Goal: Task Accomplishment & Management: Use online tool/utility

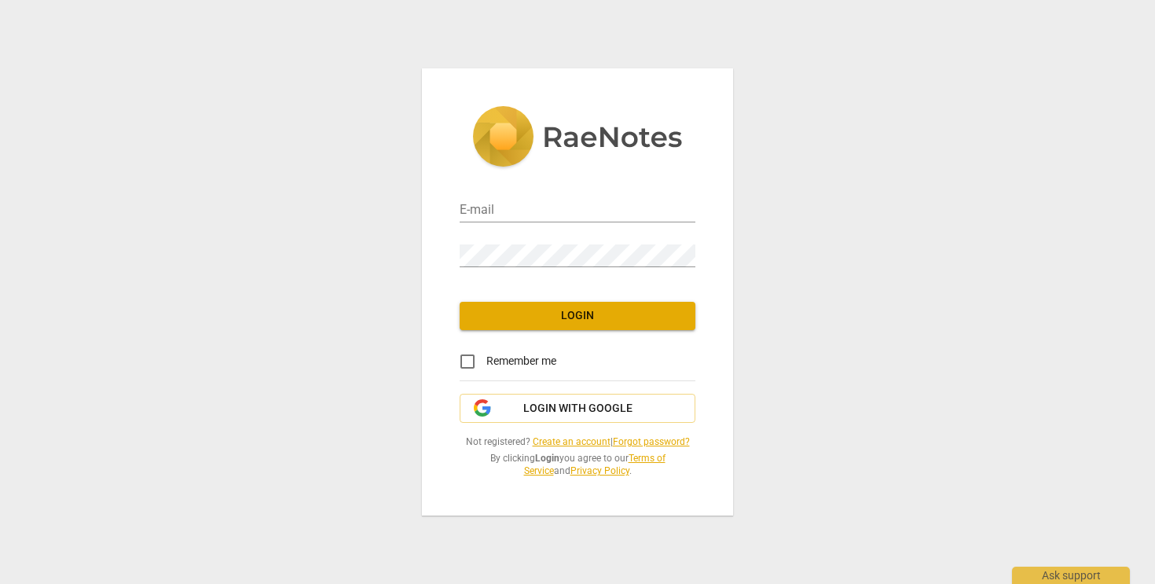
type input "[EMAIL_ADDRESS][DOMAIN_NAME]"
click at [540, 318] on span "Login" at bounding box center [577, 316] width 211 height 16
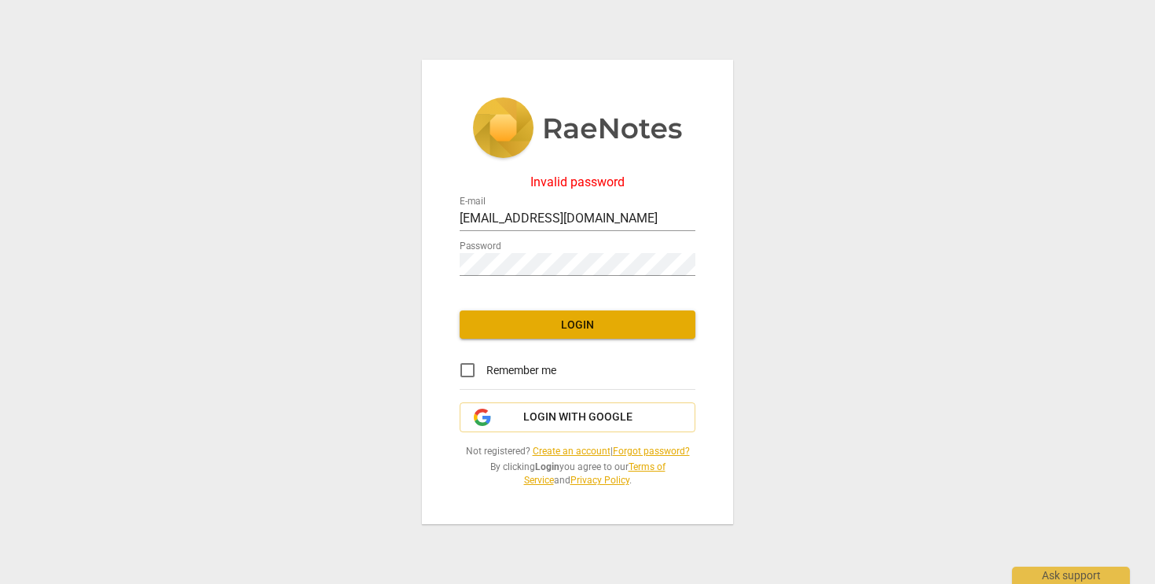
click at [481, 400] on div "Invalid password E-mail lauren@swervecoaching.com Password Login Remember me Lo…" at bounding box center [577, 292] width 311 height 465
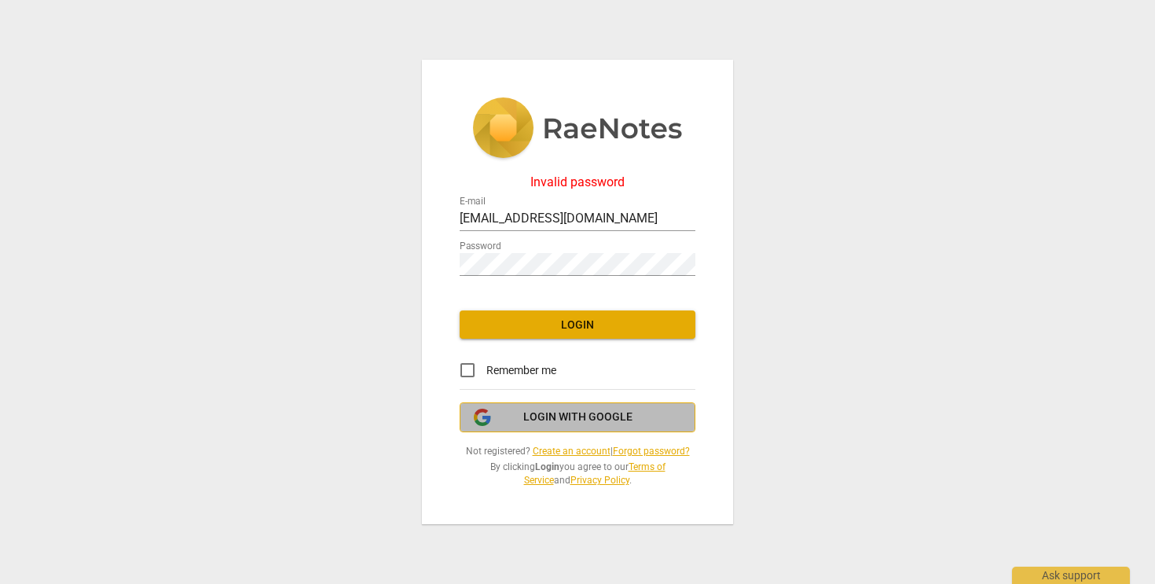
click at [483, 427] on button "Login with Google" at bounding box center [578, 417] width 236 height 30
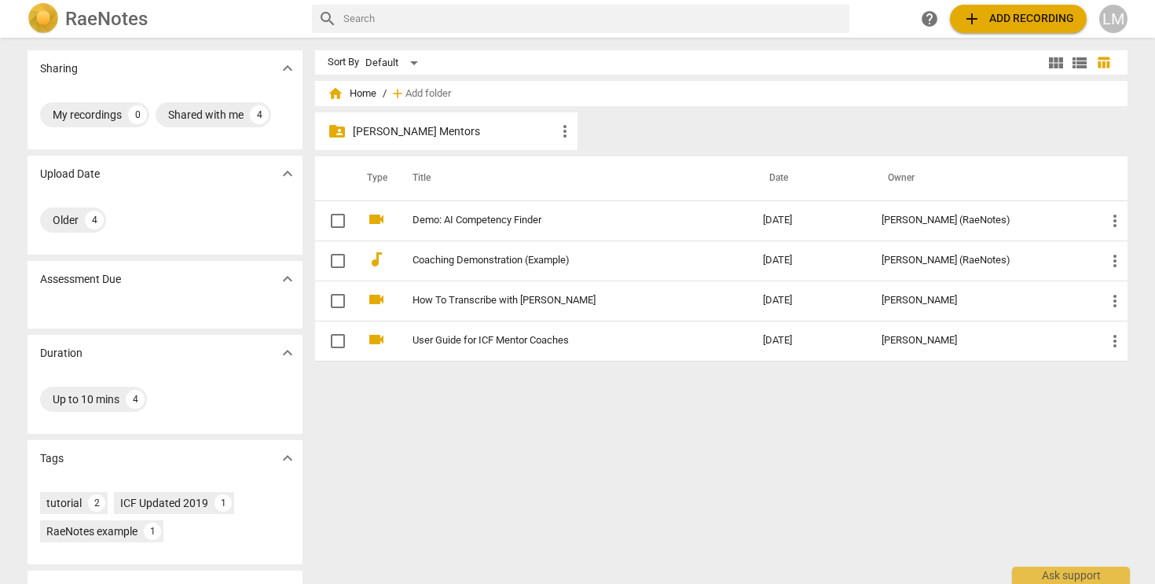
click at [450, 129] on p "[PERSON_NAME] Mentors" at bounding box center [454, 131] width 203 height 17
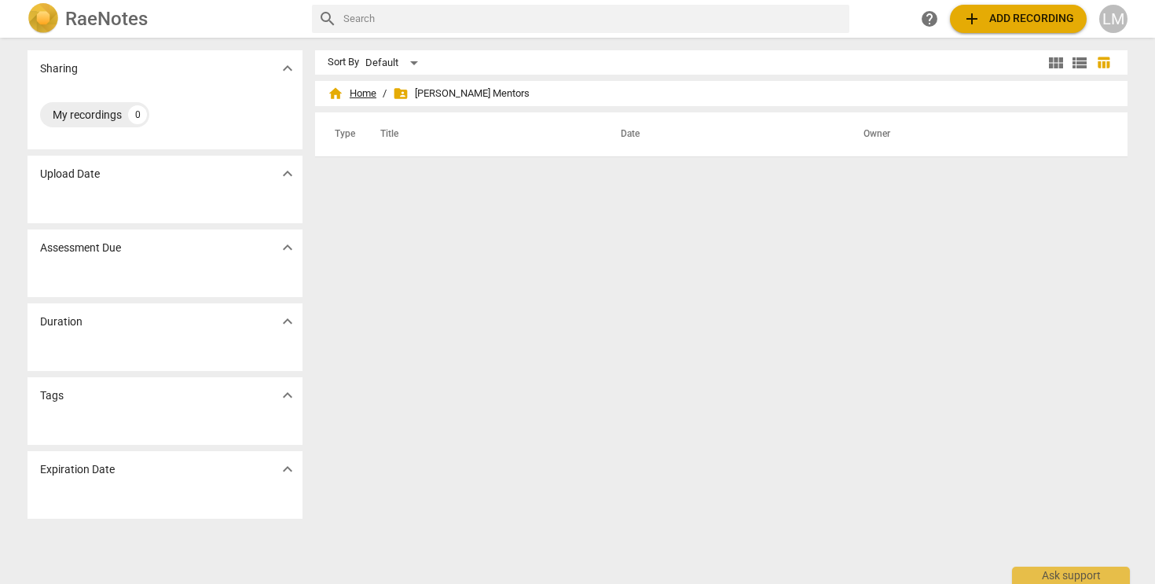
click at [348, 94] on span "home Home" at bounding box center [352, 94] width 49 height 16
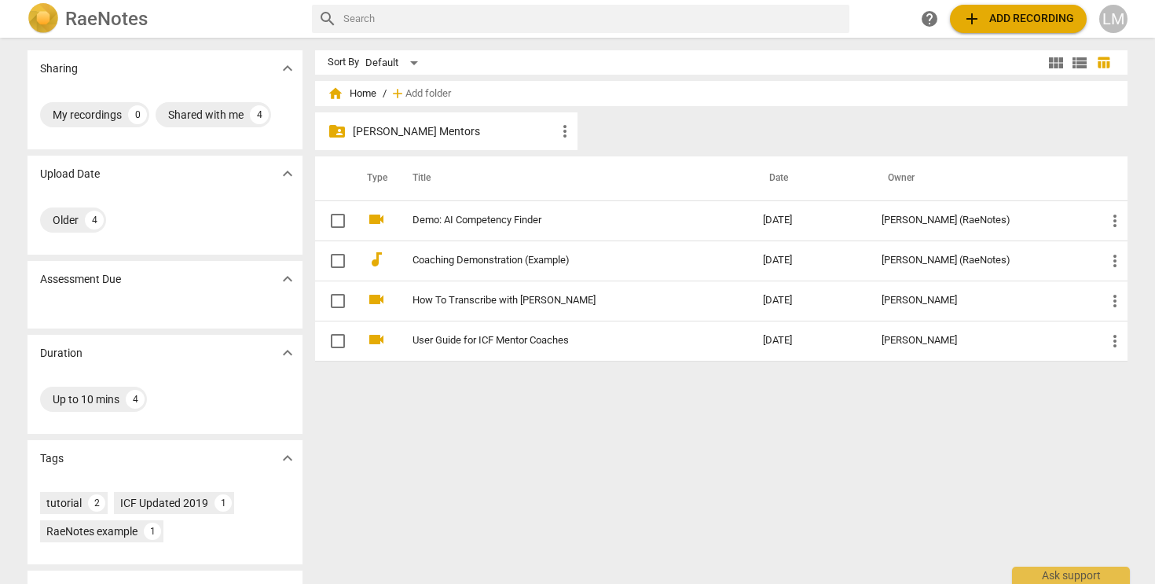
click at [1020, 17] on span "add Add recording" at bounding box center [1019, 18] width 112 height 19
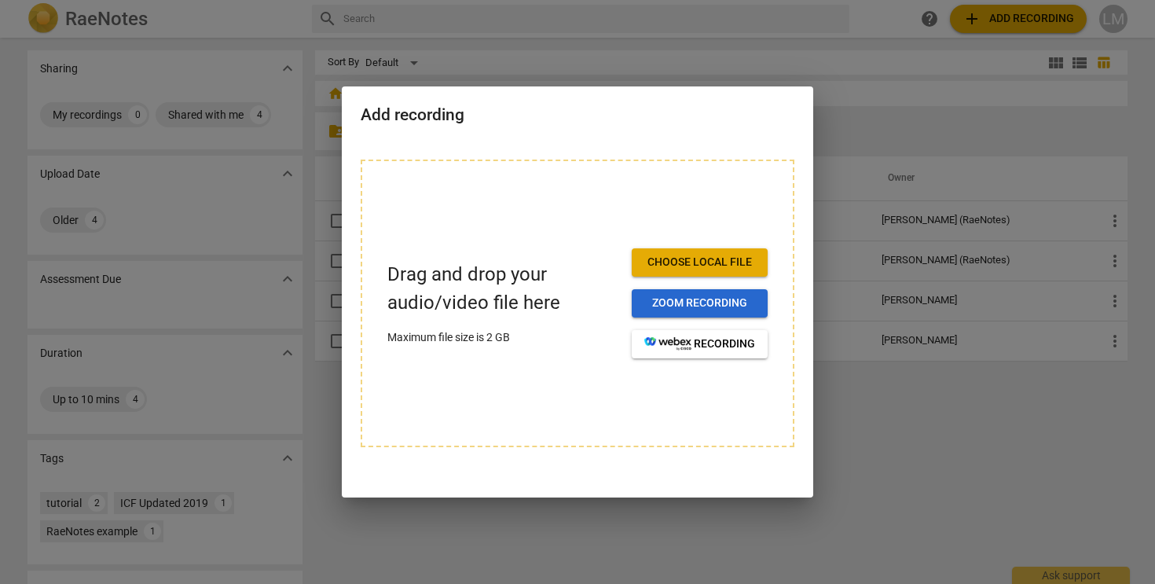
click at [674, 308] on span "Zoom recording" at bounding box center [700, 304] width 111 height 16
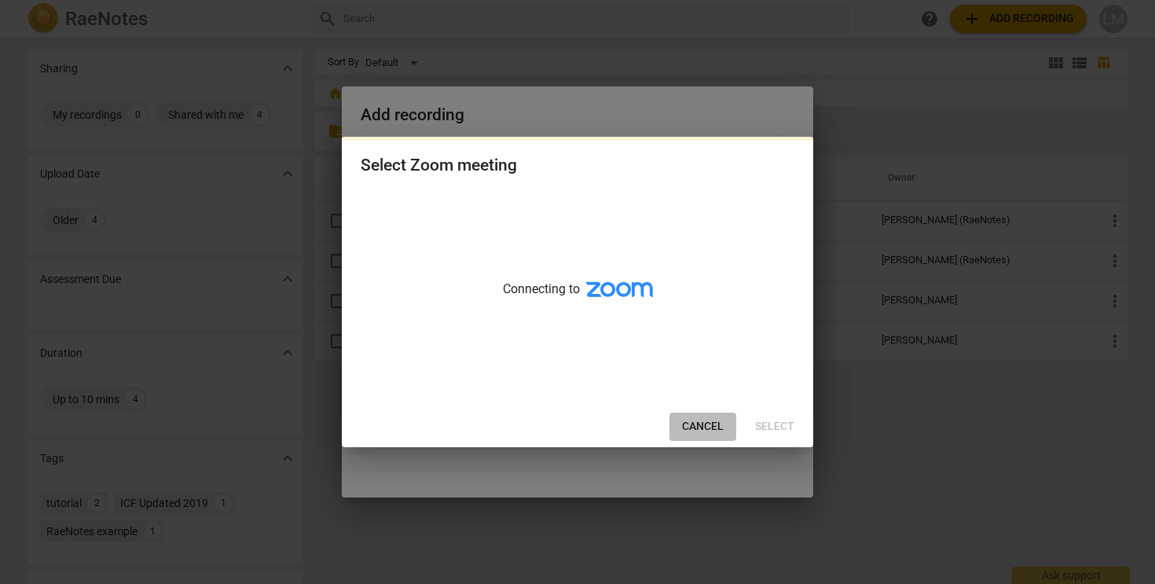
click at [702, 420] on span "Cancel" at bounding box center [703, 427] width 42 height 16
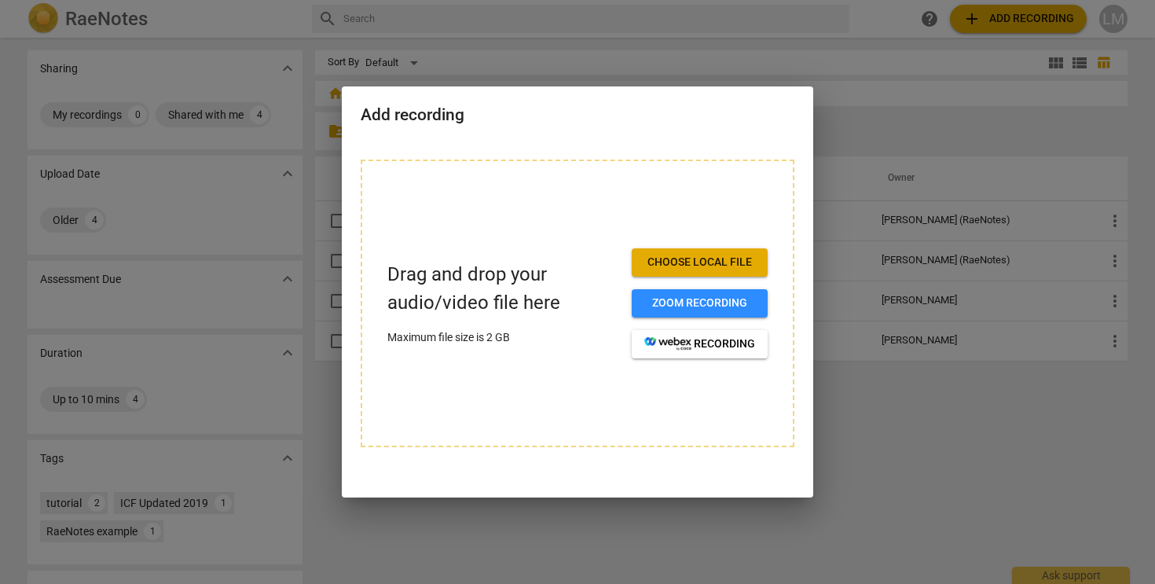
click at [707, 266] on span "Choose local file" at bounding box center [700, 263] width 111 height 16
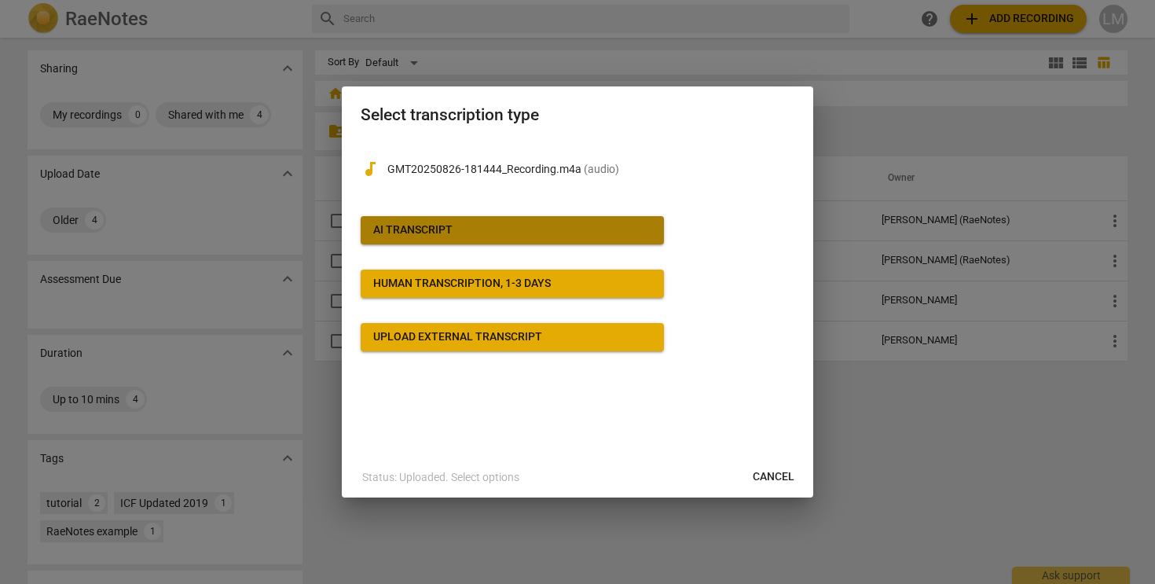
click at [427, 242] on button "AI Transcript" at bounding box center [512, 230] width 303 height 28
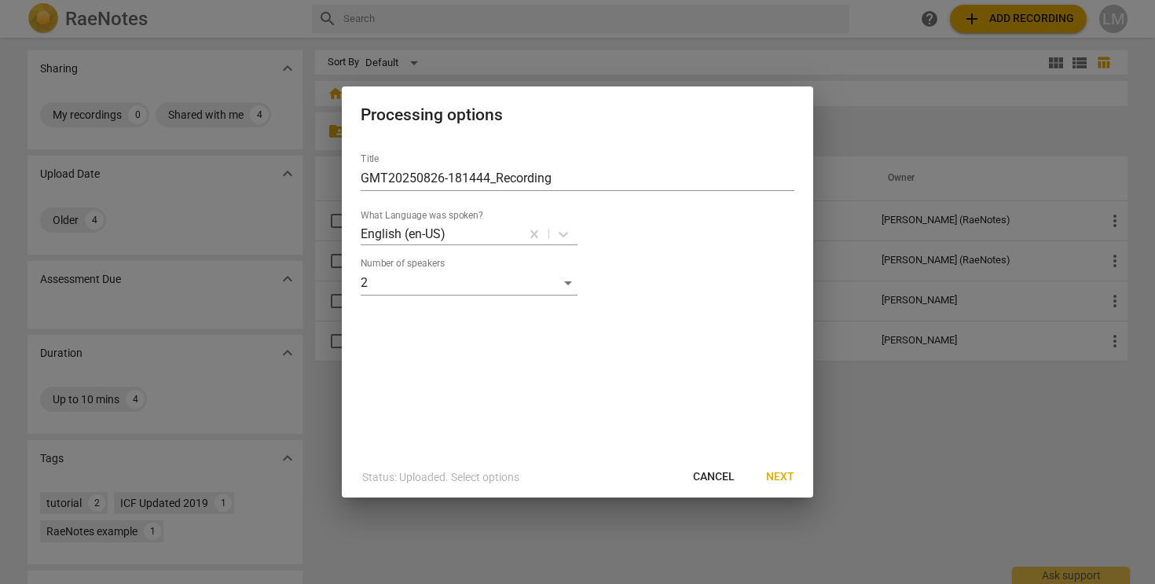
click at [773, 478] on span "Next" at bounding box center [780, 477] width 28 height 16
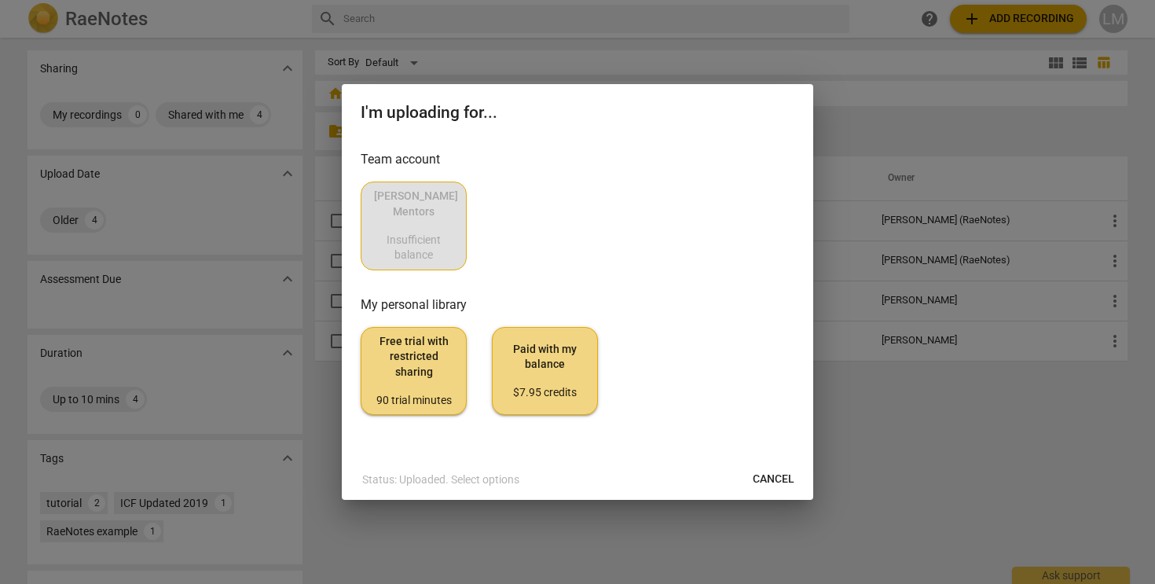
click at [407, 230] on div "[PERSON_NAME] Mentors Insufficient balance" at bounding box center [578, 226] width 434 height 88
click at [772, 473] on span "Cancel" at bounding box center [774, 480] width 42 height 16
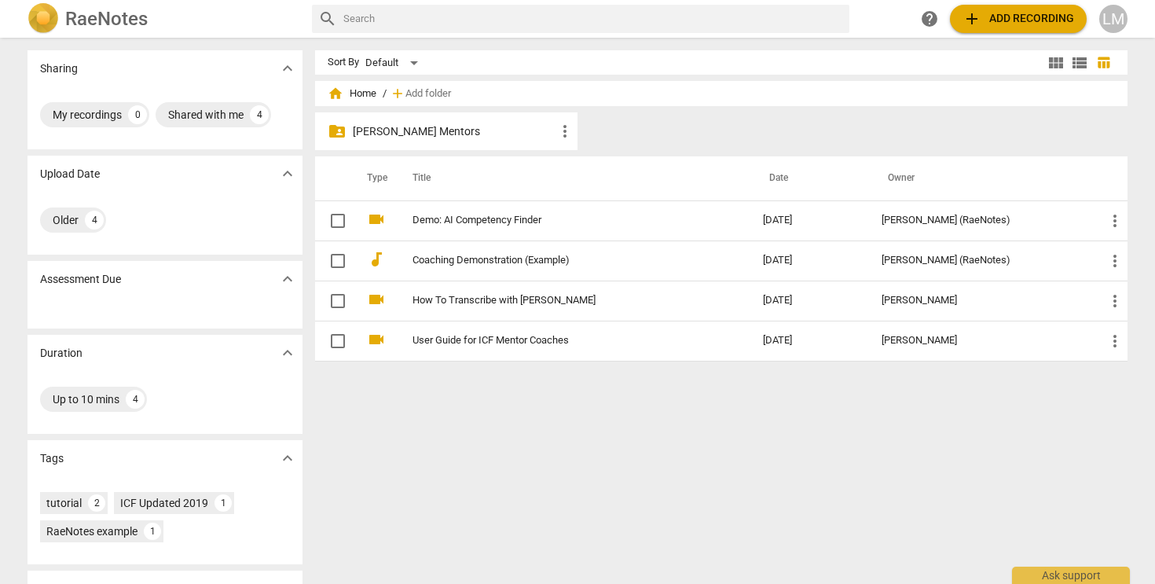
click at [379, 140] on div "folder_shared [PERSON_NAME] Mentors more_vert" at bounding box center [446, 131] width 263 height 38
click at [1115, 26] on div "LM" at bounding box center [1114, 19] width 28 height 28
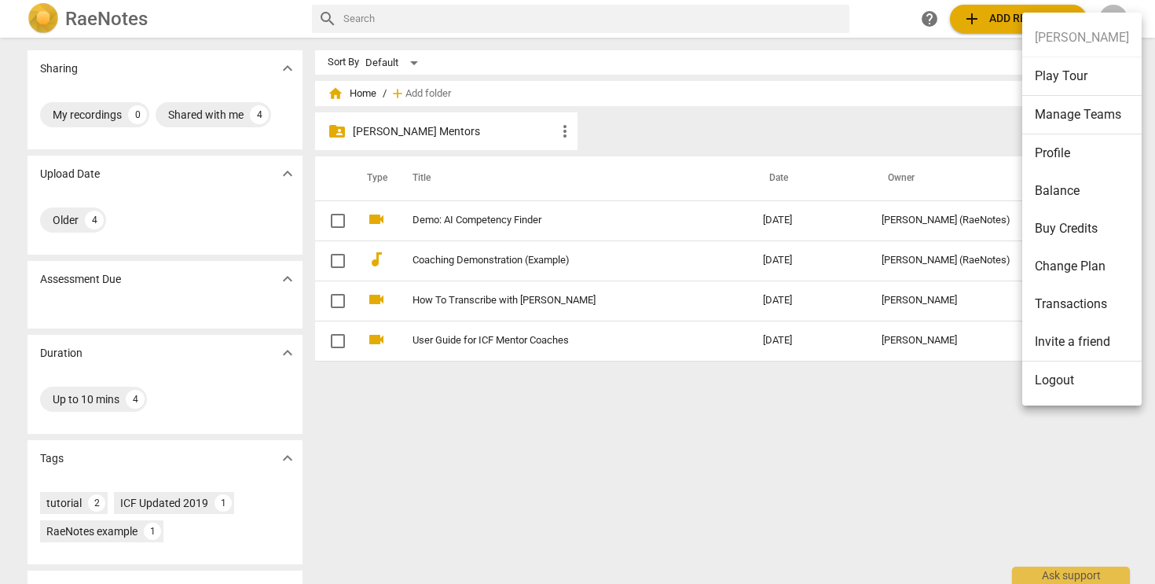
click at [989, 25] on div at bounding box center [577, 292] width 1155 height 584
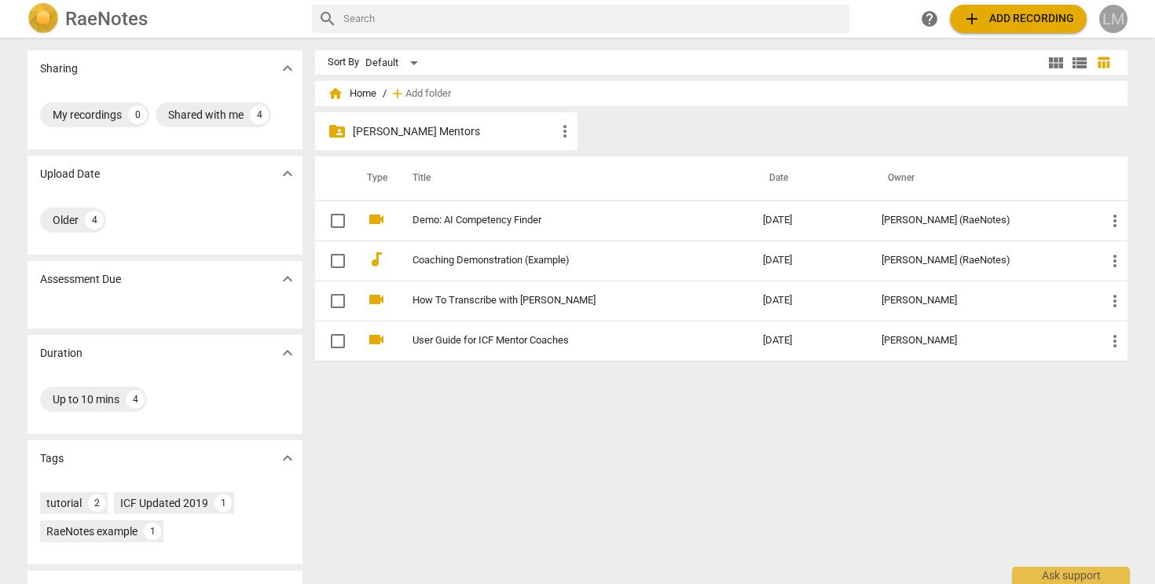
click at [1115, 16] on div "LM" at bounding box center [1114, 19] width 28 height 28
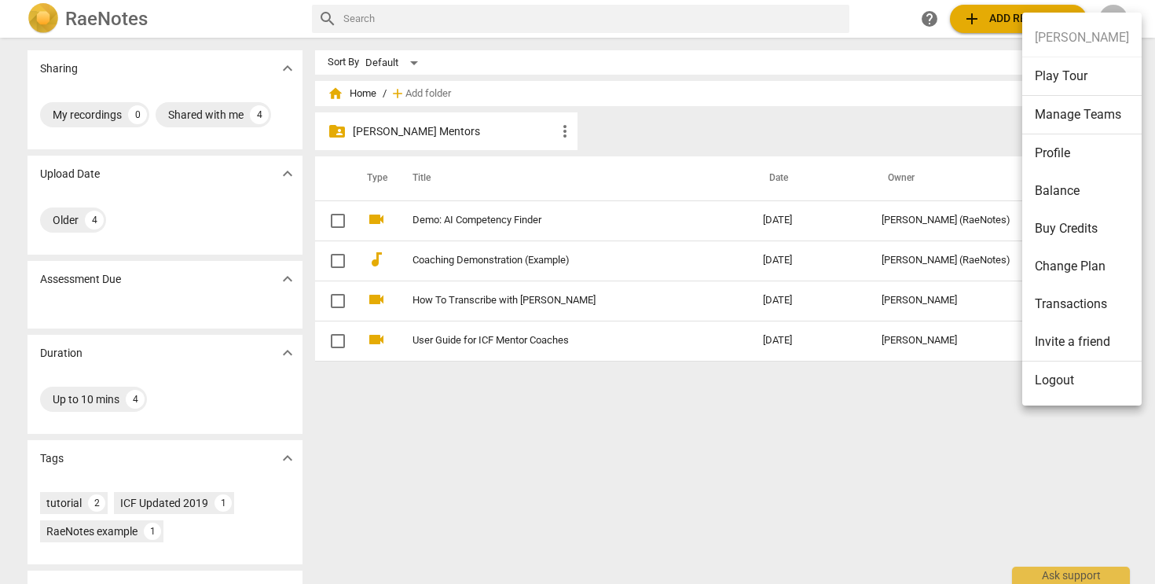
click at [1057, 186] on li "Balance" at bounding box center [1082, 191] width 119 height 38
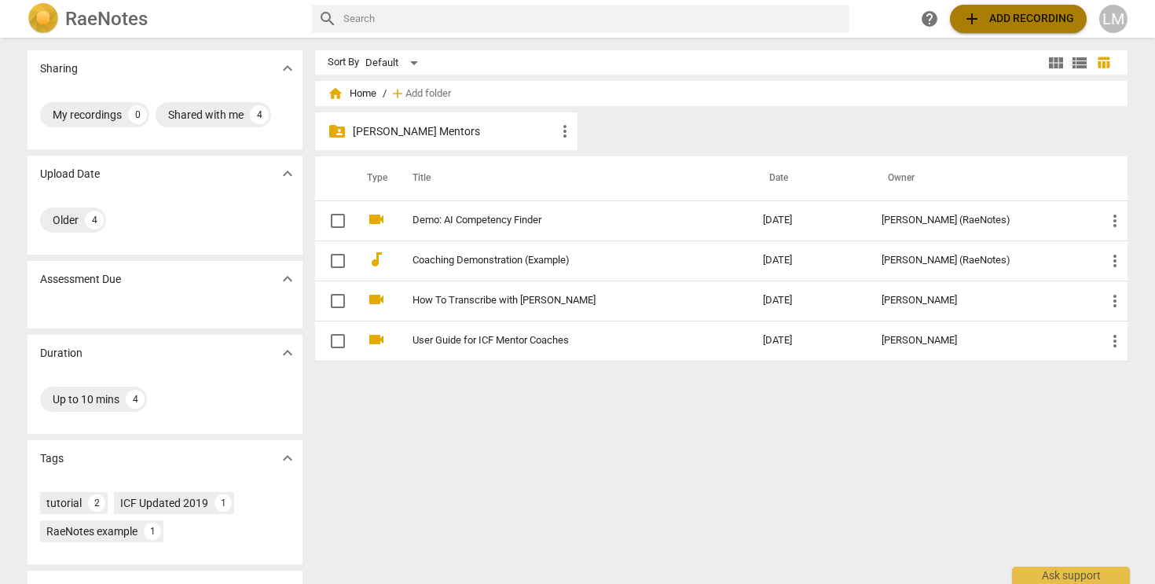
click at [992, 15] on span "add Add recording" at bounding box center [1019, 18] width 112 height 19
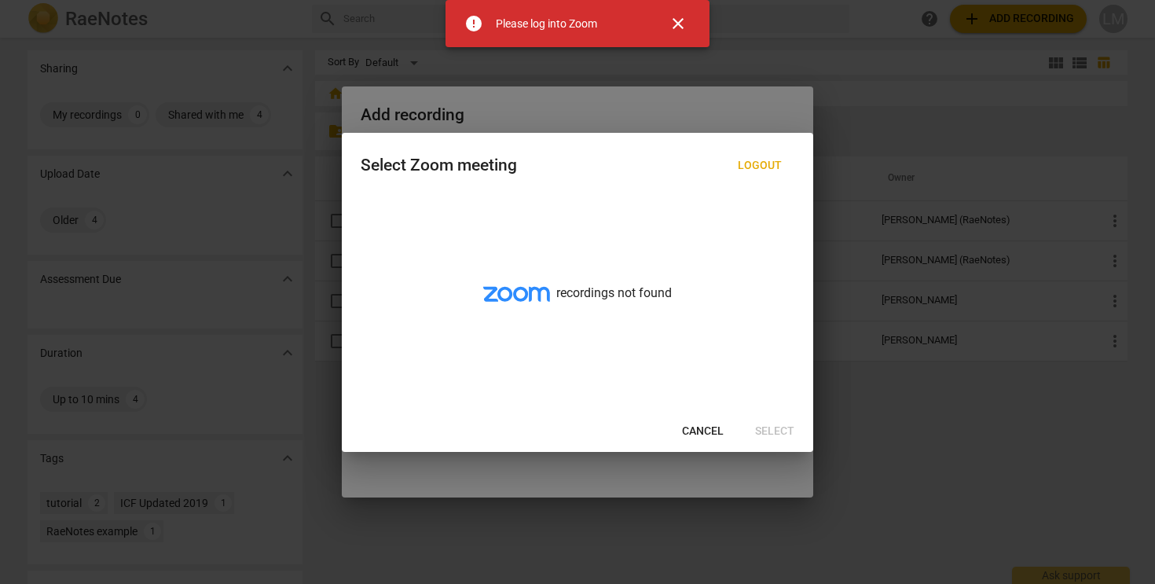
click at [676, 24] on span "close" at bounding box center [678, 23] width 19 height 19
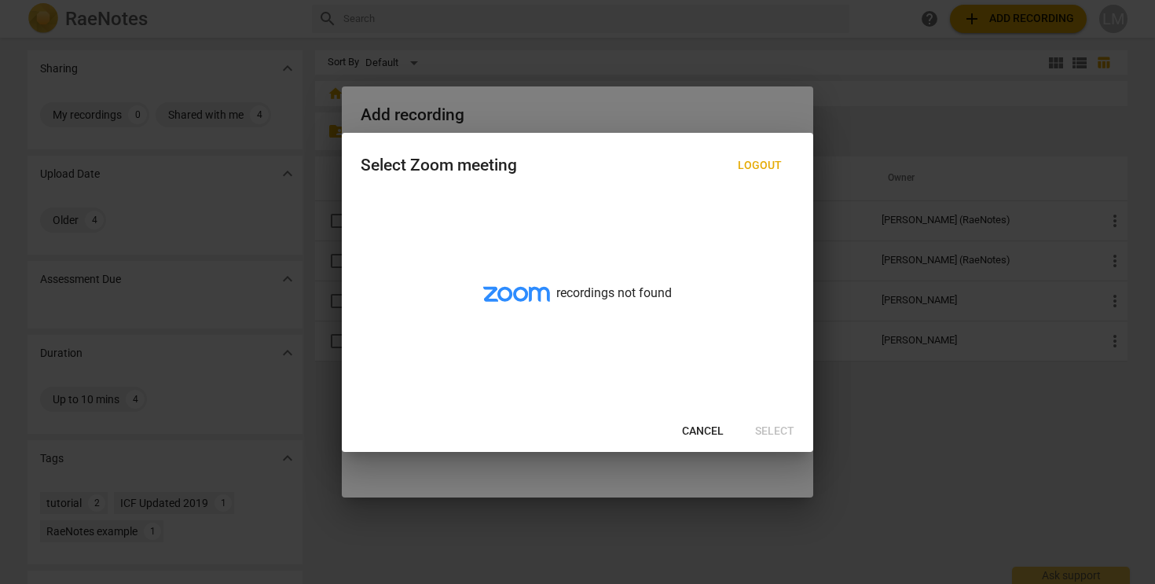
click at [703, 433] on span "Cancel" at bounding box center [703, 432] width 42 height 16
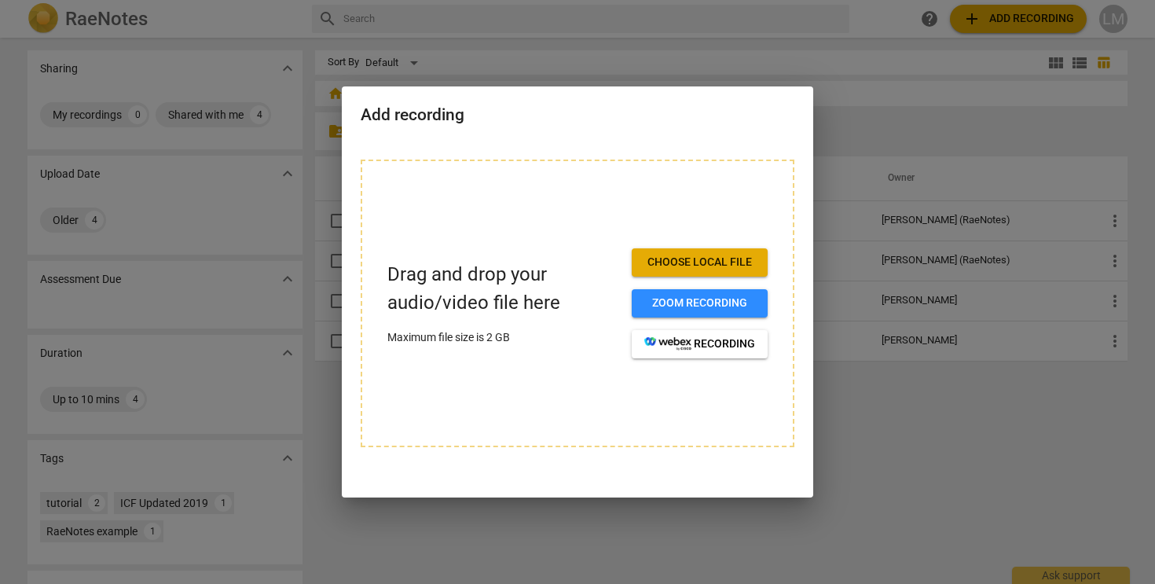
click at [718, 262] on span "Choose local file" at bounding box center [700, 263] width 111 height 16
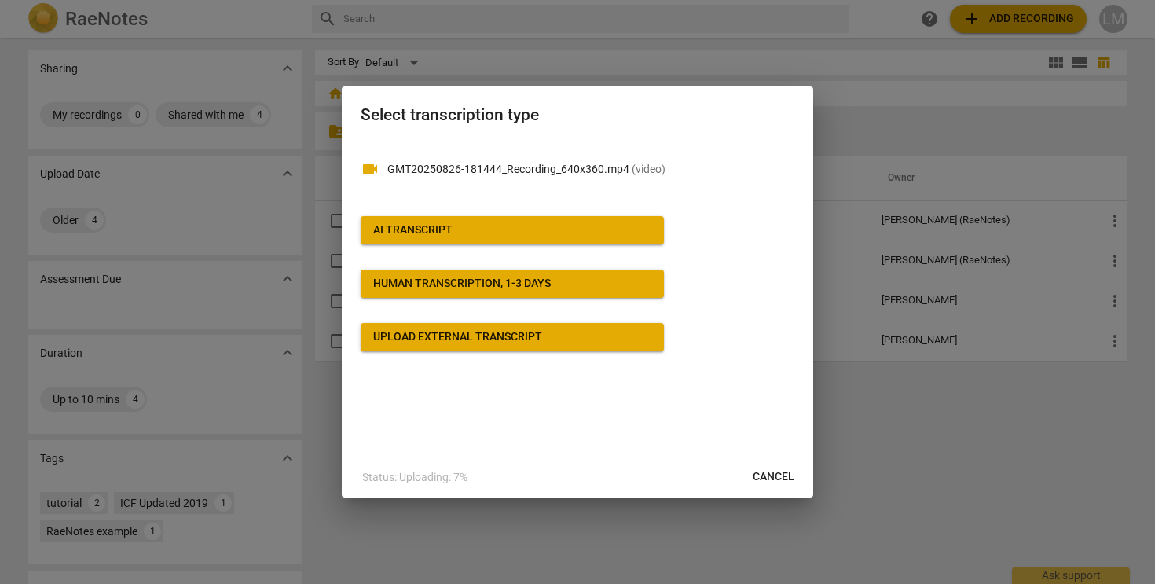
click at [406, 228] on div "AI Transcript" at bounding box center [412, 230] width 79 height 16
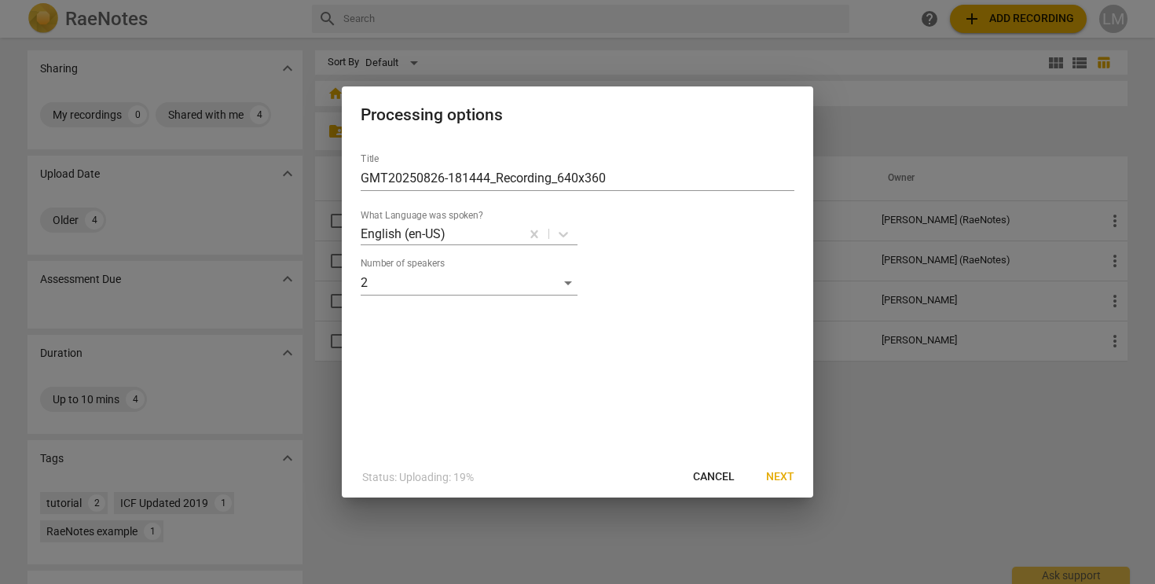
click at [787, 478] on span "Next" at bounding box center [780, 477] width 28 height 16
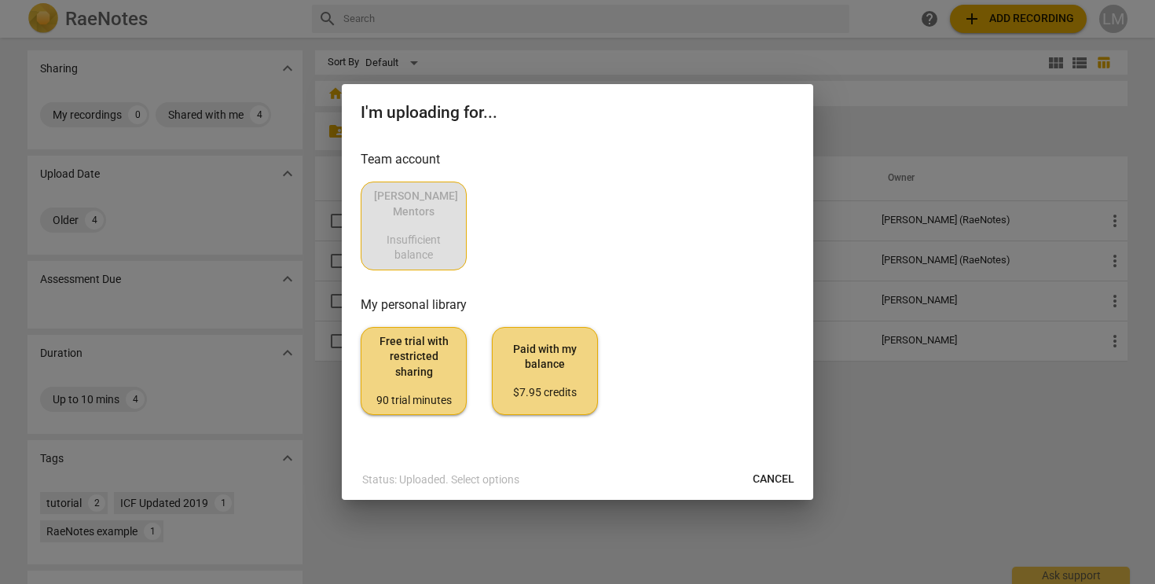
click at [375, 222] on div "[PERSON_NAME] Mentors Insufficient balance" at bounding box center [578, 226] width 434 height 88
click at [528, 230] on div "[PERSON_NAME] Mentors Insufficient balance" at bounding box center [578, 226] width 434 height 88
click at [494, 225] on div "[PERSON_NAME] Mentors Insufficient balance" at bounding box center [578, 226] width 434 height 88
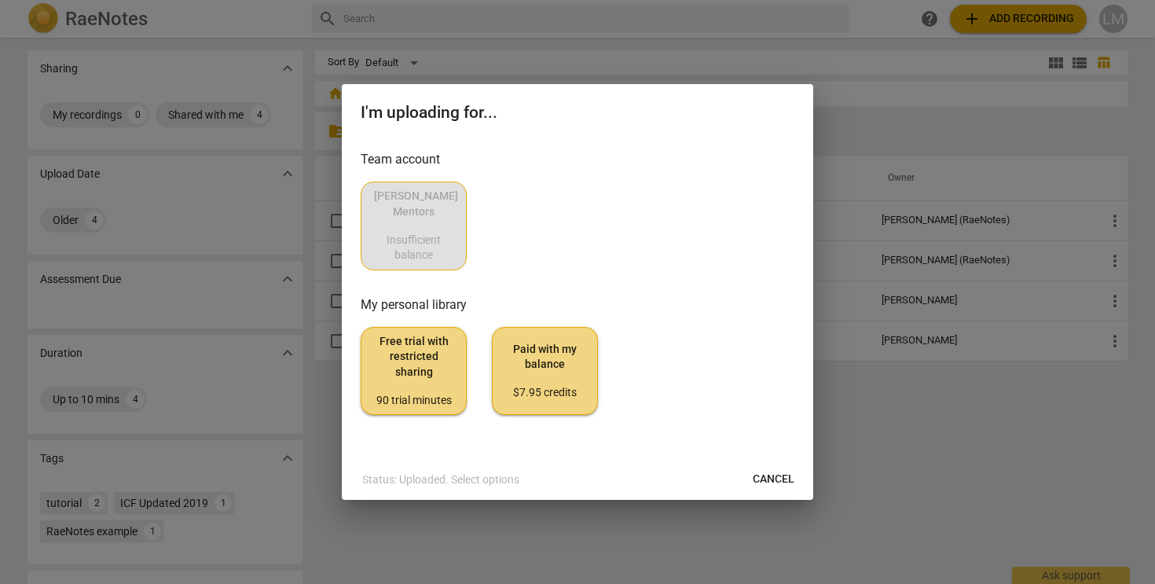
click at [797, 487] on button "Cancel" at bounding box center [773, 479] width 67 height 28
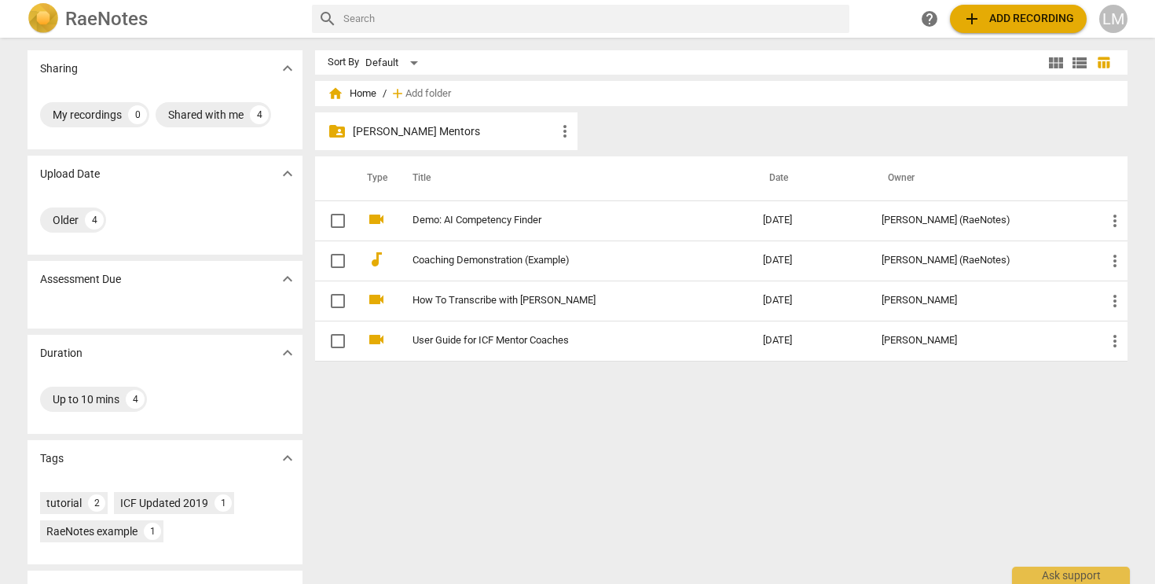
click at [1003, 22] on span "add Add recording" at bounding box center [1019, 18] width 112 height 19
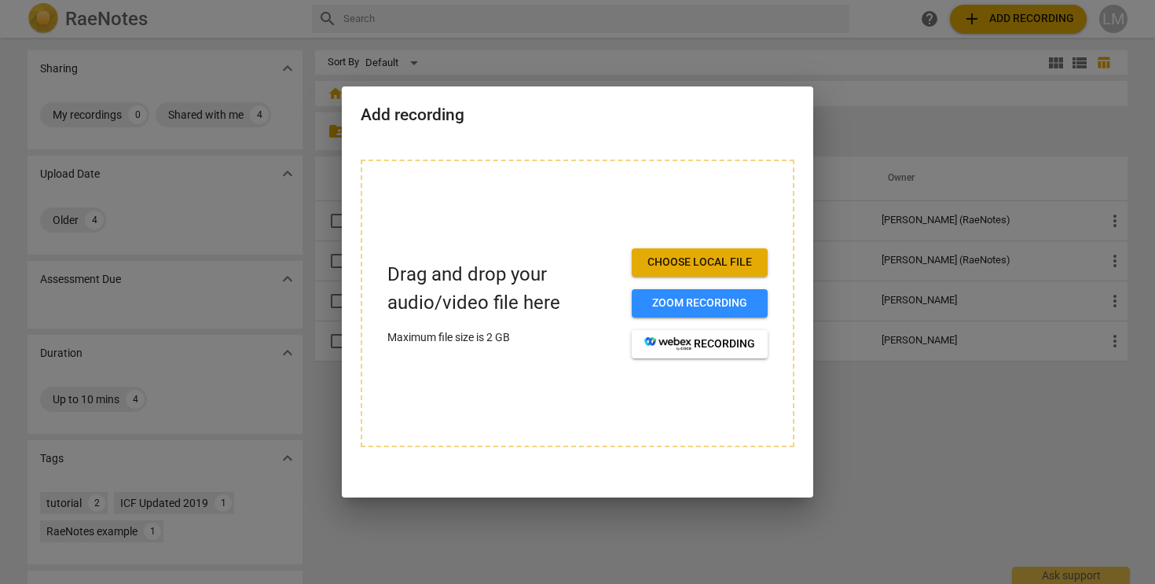
click at [703, 253] on button "Choose local file" at bounding box center [700, 262] width 136 height 28
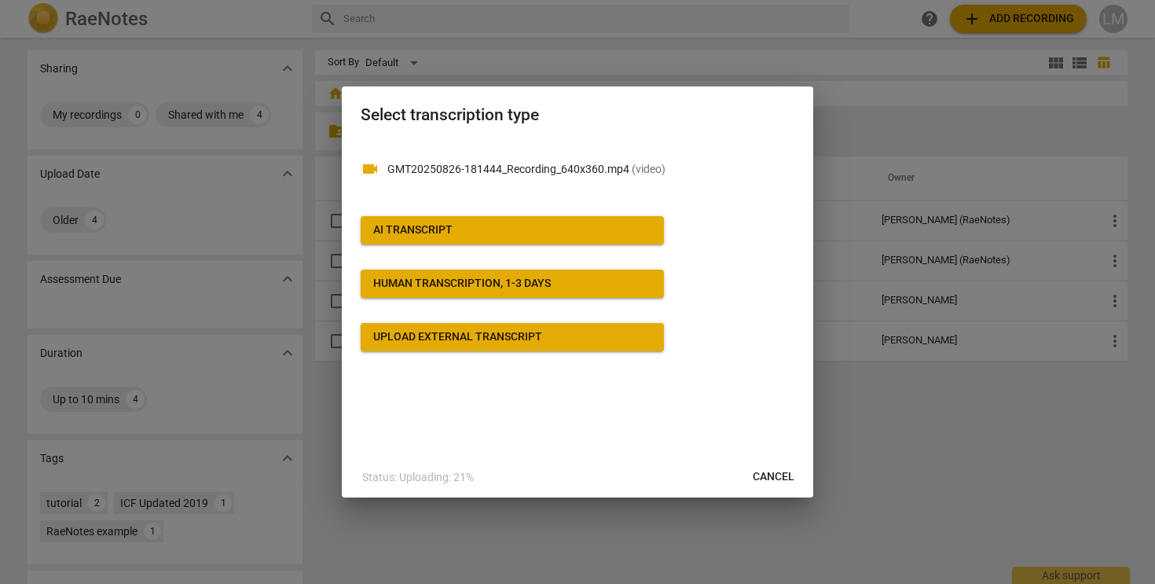
click at [522, 340] on div "Upload external transcript" at bounding box center [457, 337] width 169 height 16
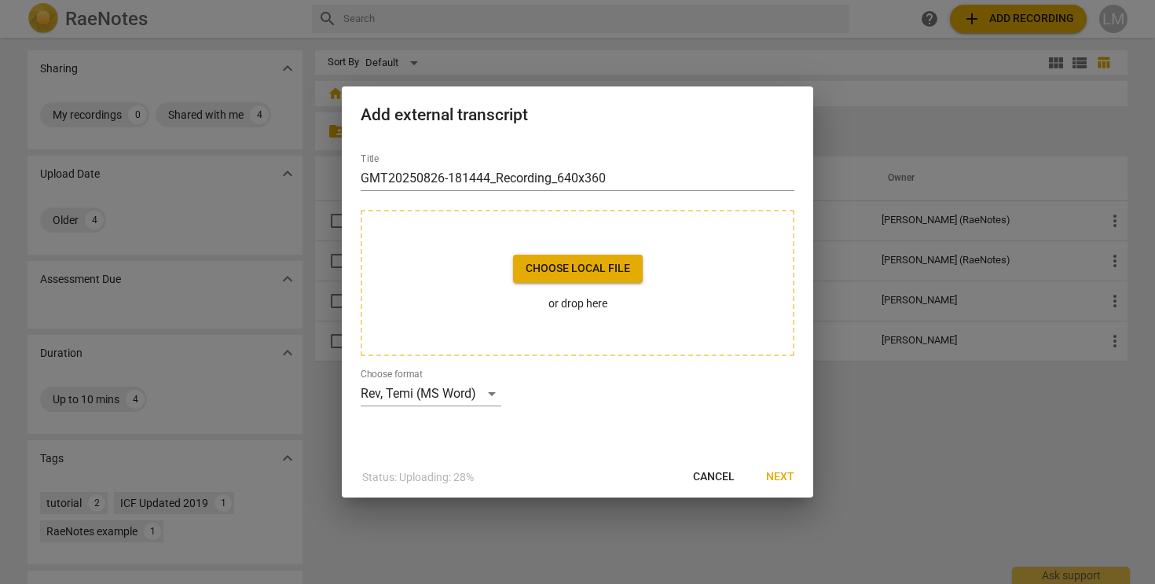
click at [707, 484] on span "Cancel" at bounding box center [714, 477] width 42 height 16
